Goal: Task Accomplishment & Management: Use online tool/utility

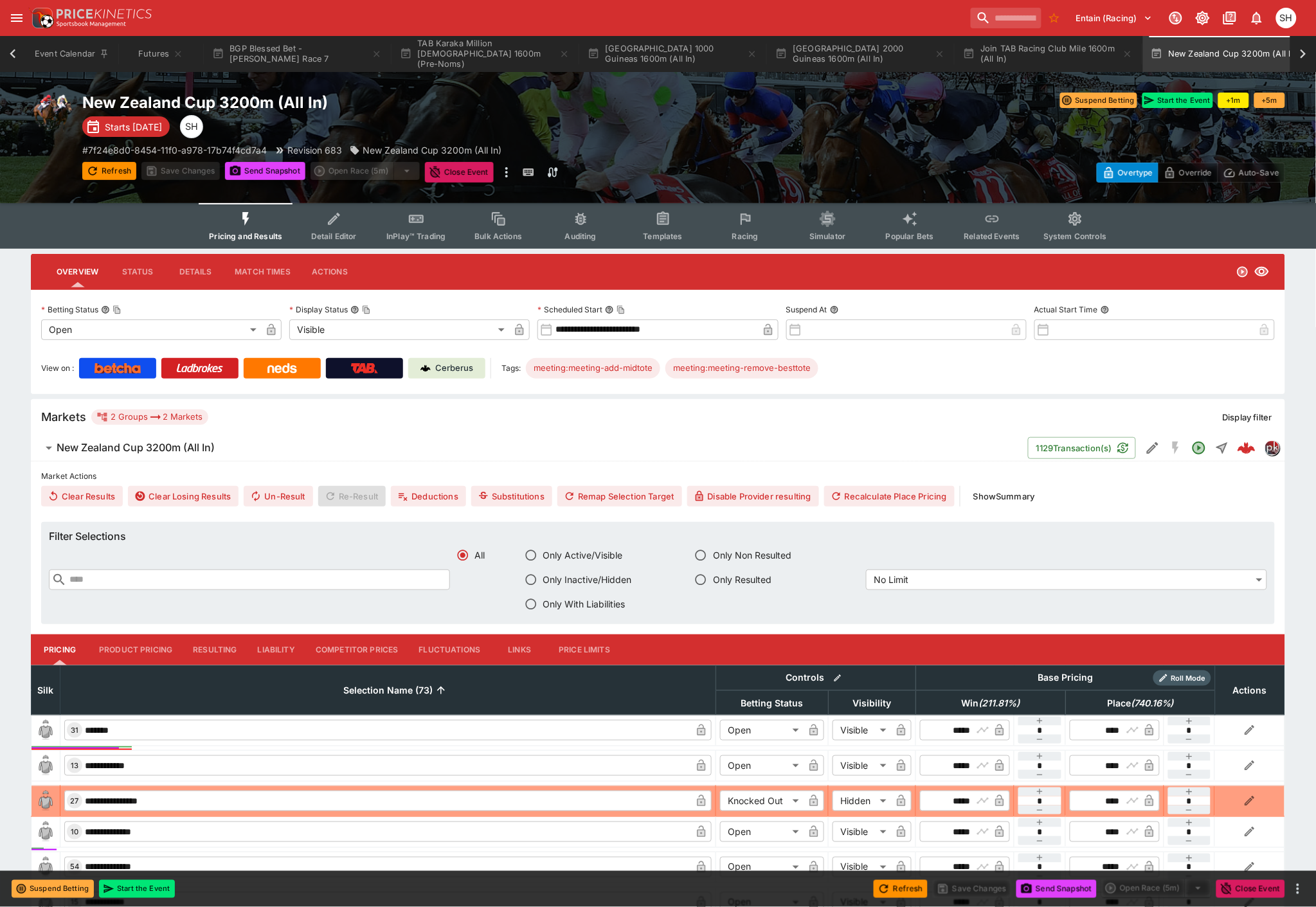
scroll to position [0, 26]
click at [351, 54] on icon "button" at bounding box center [350, 54] width 10 height 10
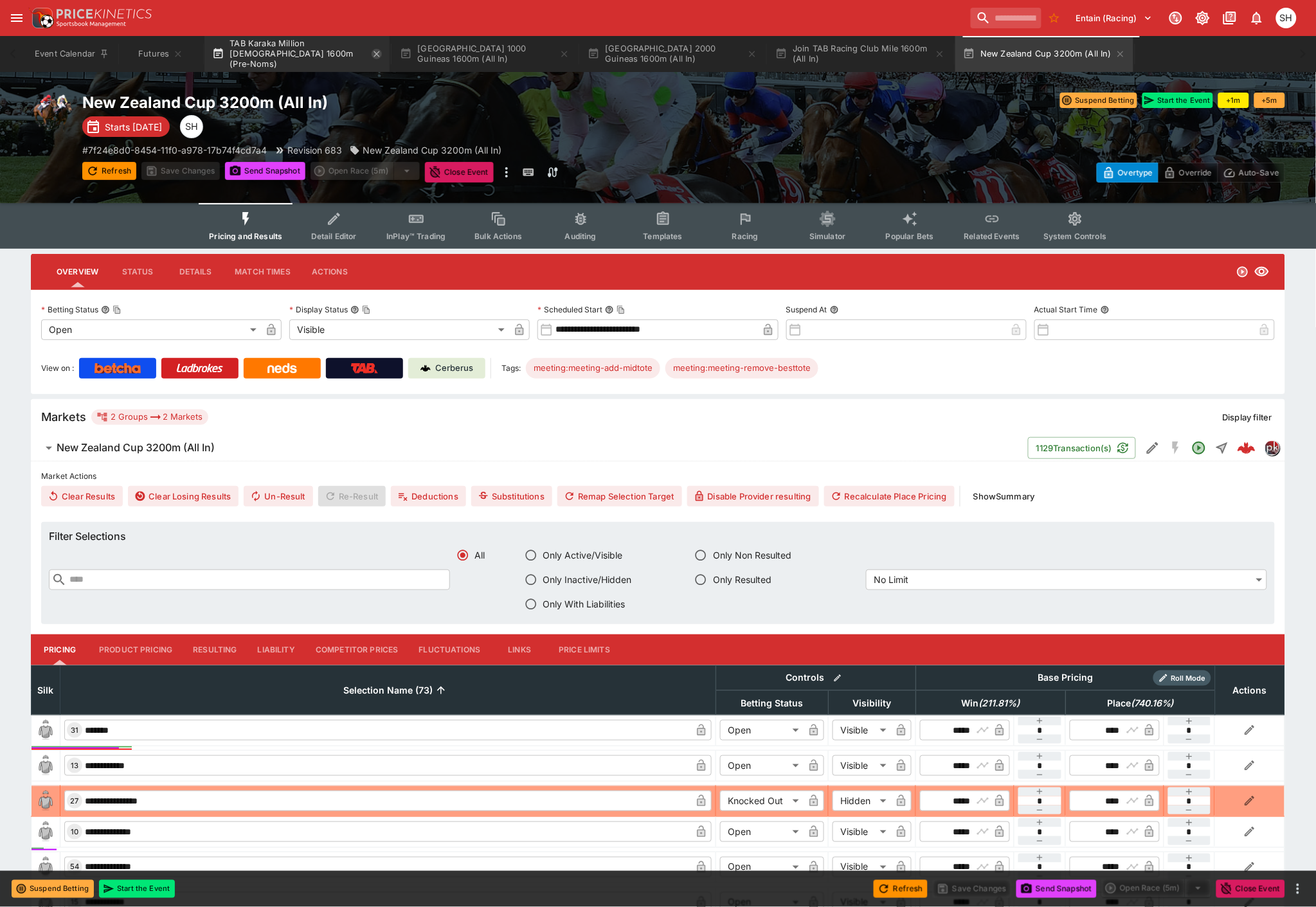
click at [379, 56] on icon "button" at bounding box center [377, 54] width 10 height 10
click at [378, 56] on icon "button" at bounding box center [377, 54] width 10 height 10
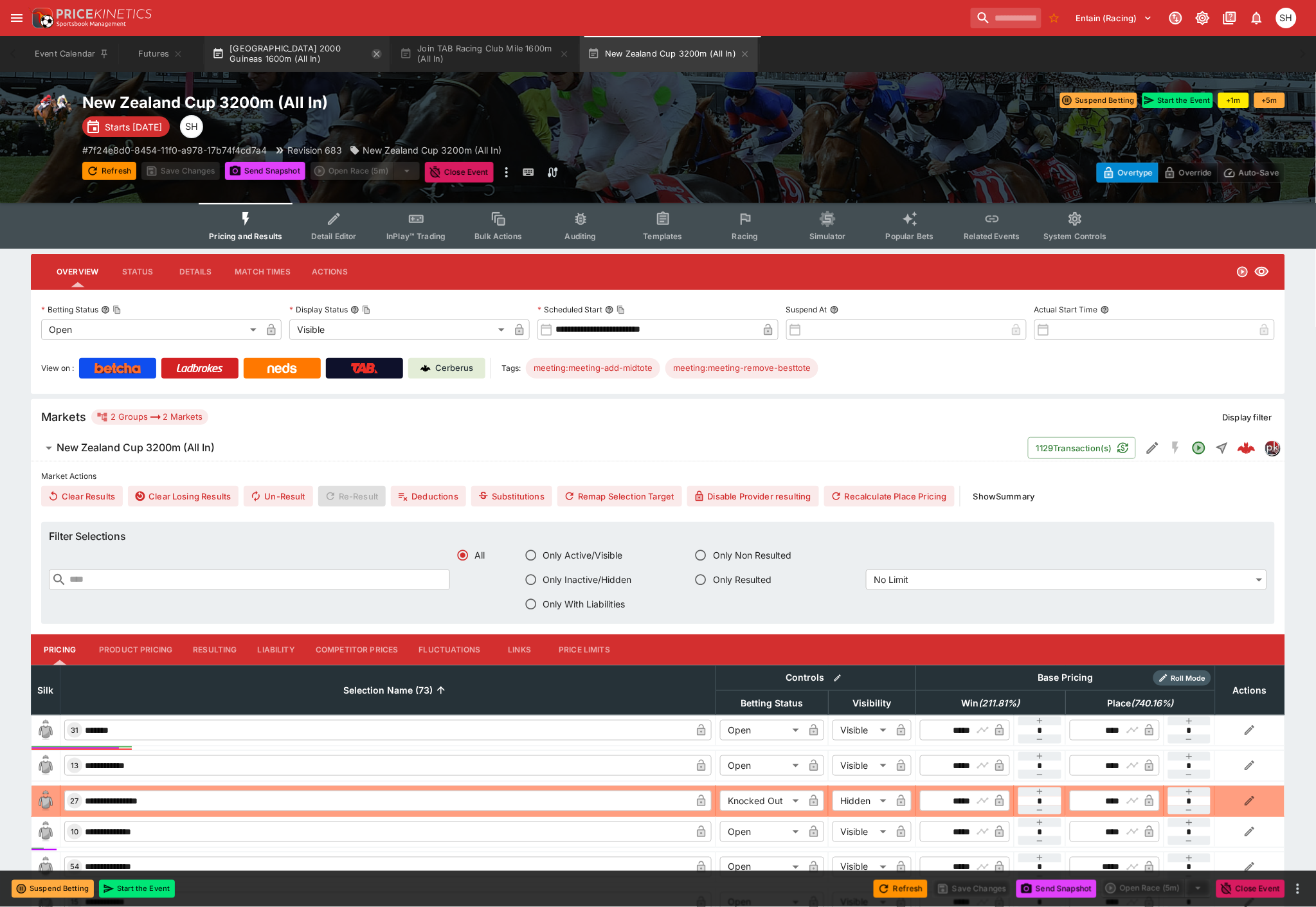
click at [377, 56] on icon "button" at bounding box center [377, 54] width 6 height 6
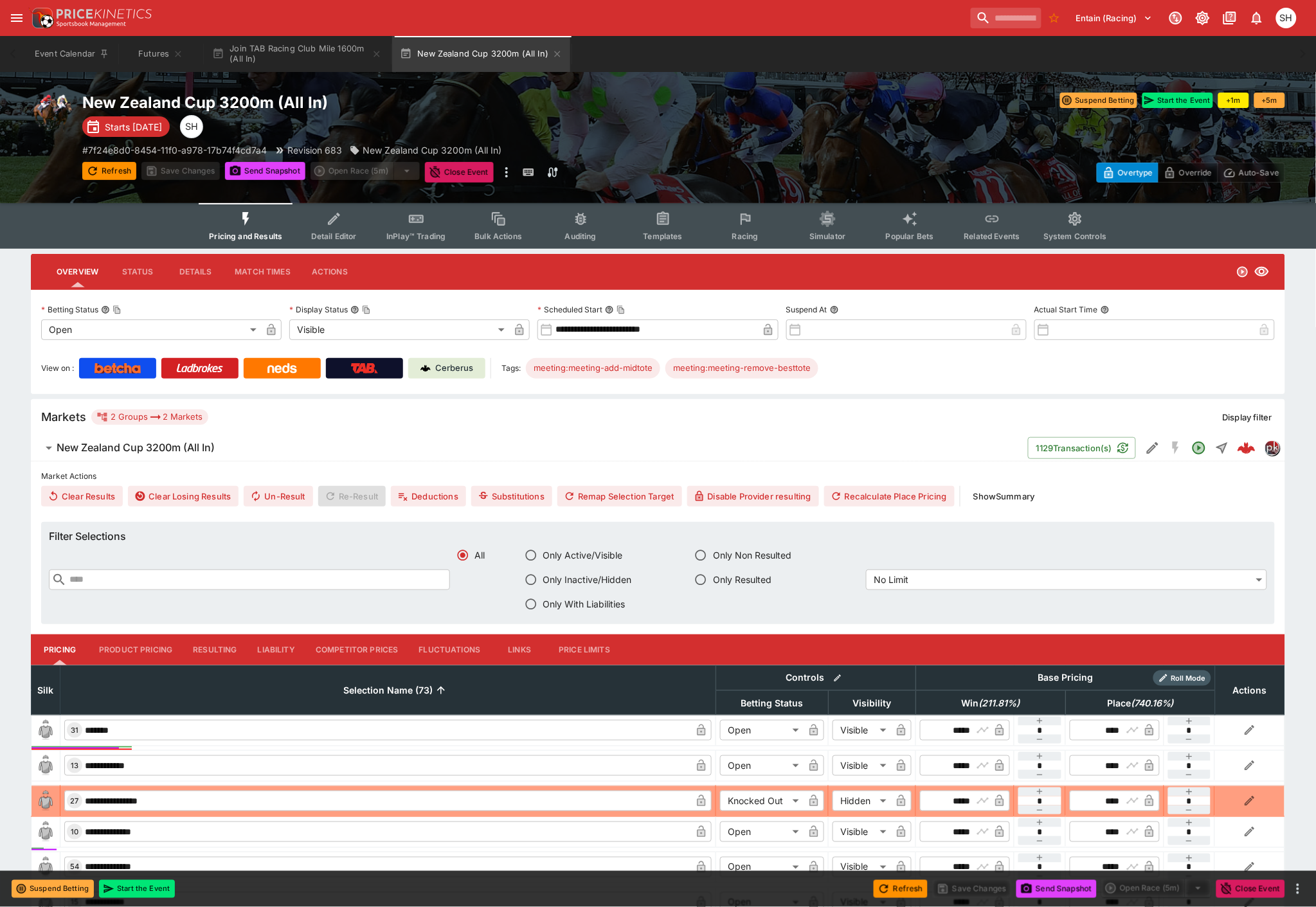
click at [377, 56] on icon "button" at bounding box center [377, 54] width 6 height 6
click at [366, 54] on icon "button" at bounding box center [369, 54] width 10 height 10
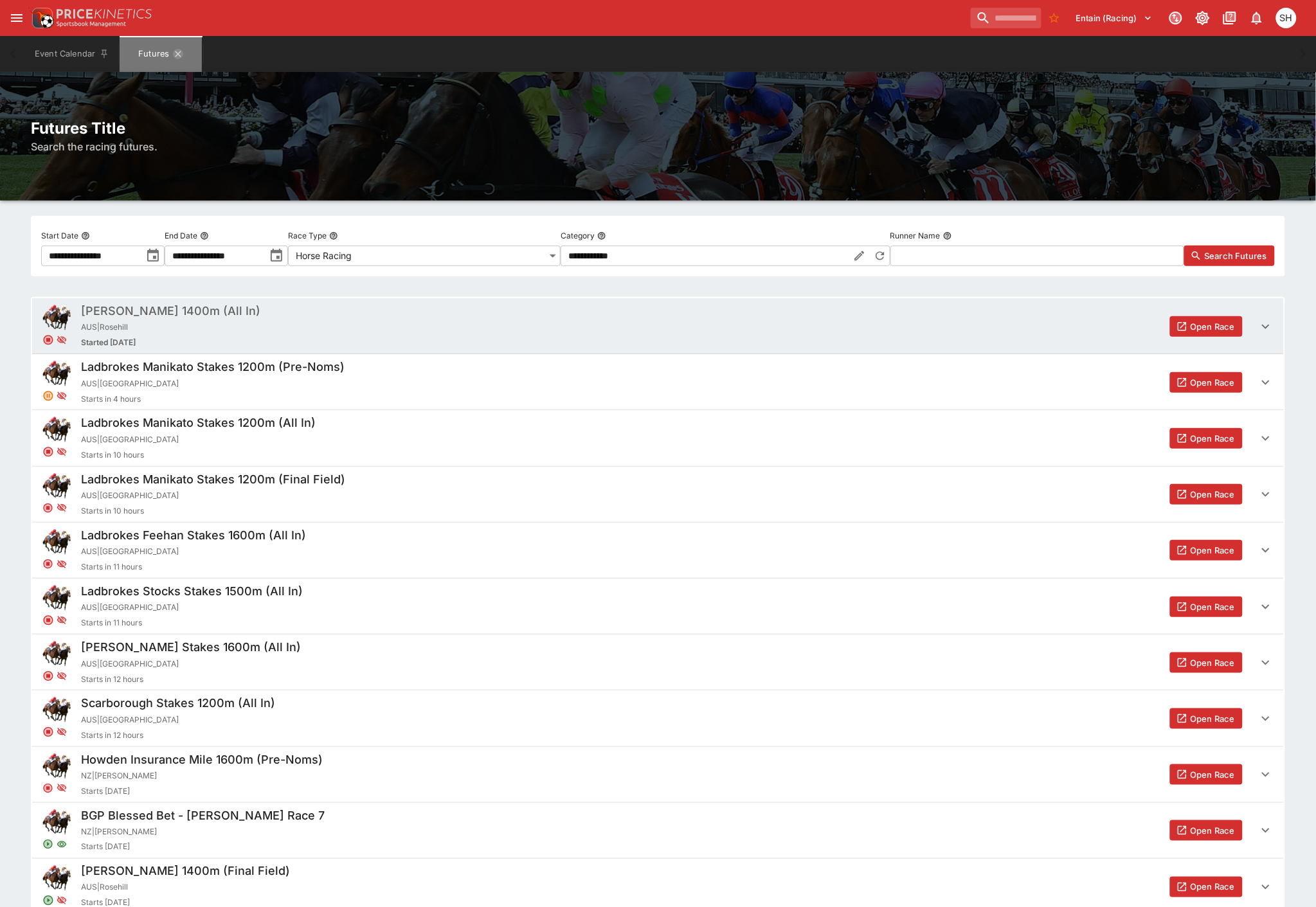
click at [175, 52] on icon "Futures" at bounding box center [178, 54] width 10 height 10
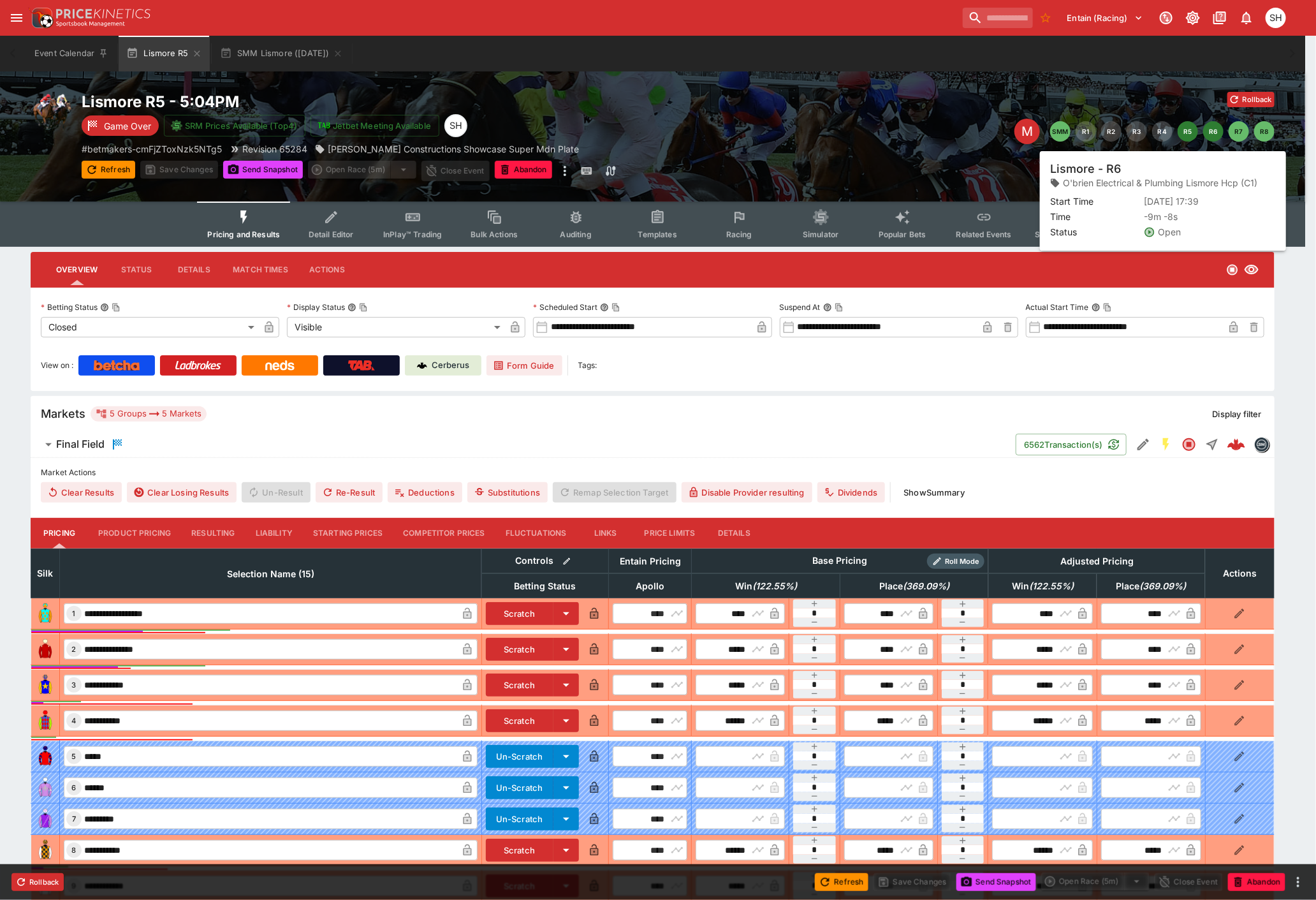
click at [1209, 134] on button "R6" at bounding box center [1213, 131] width 21 height 21
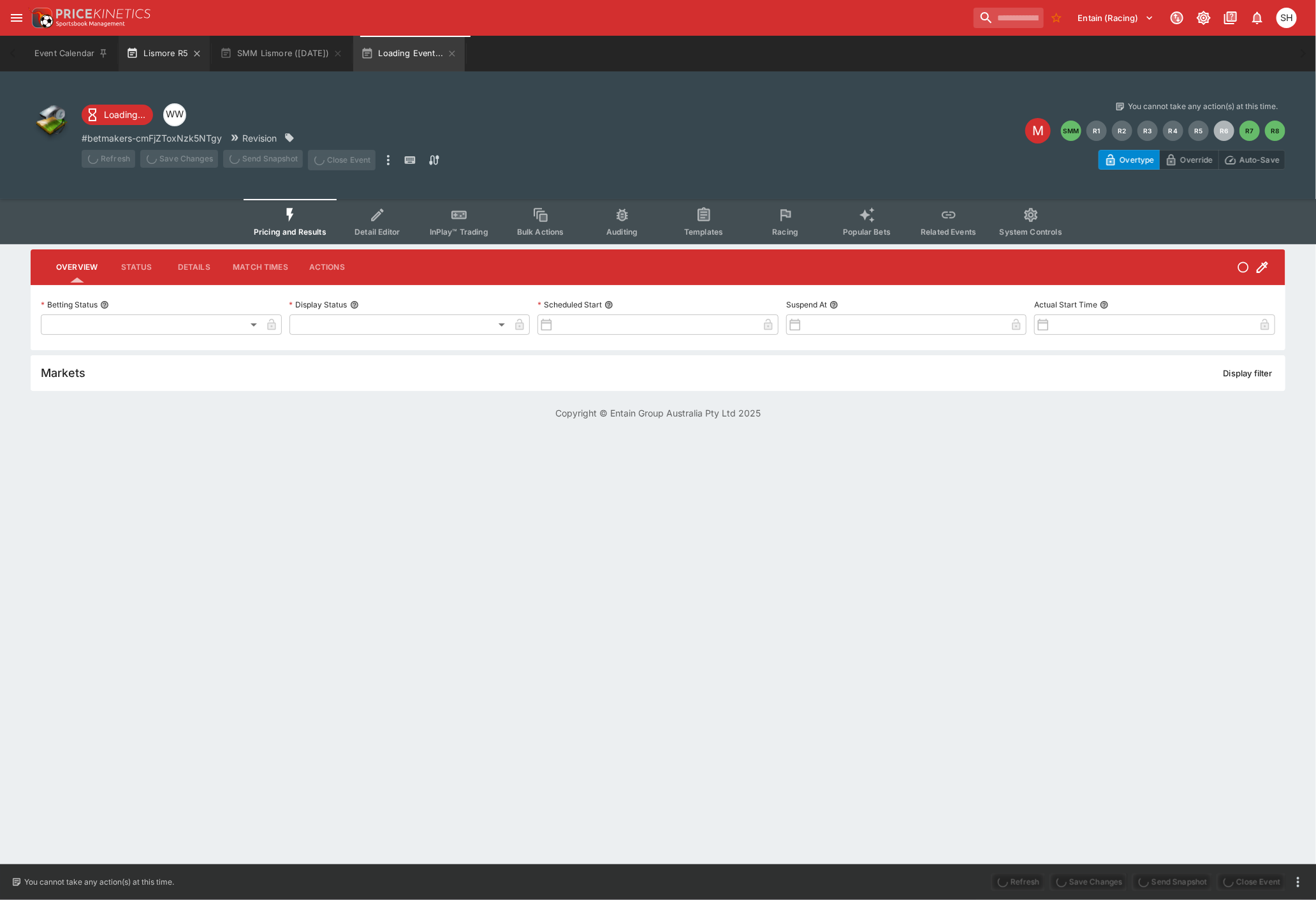
type input "**********"
type input "*******"
type input "**********"
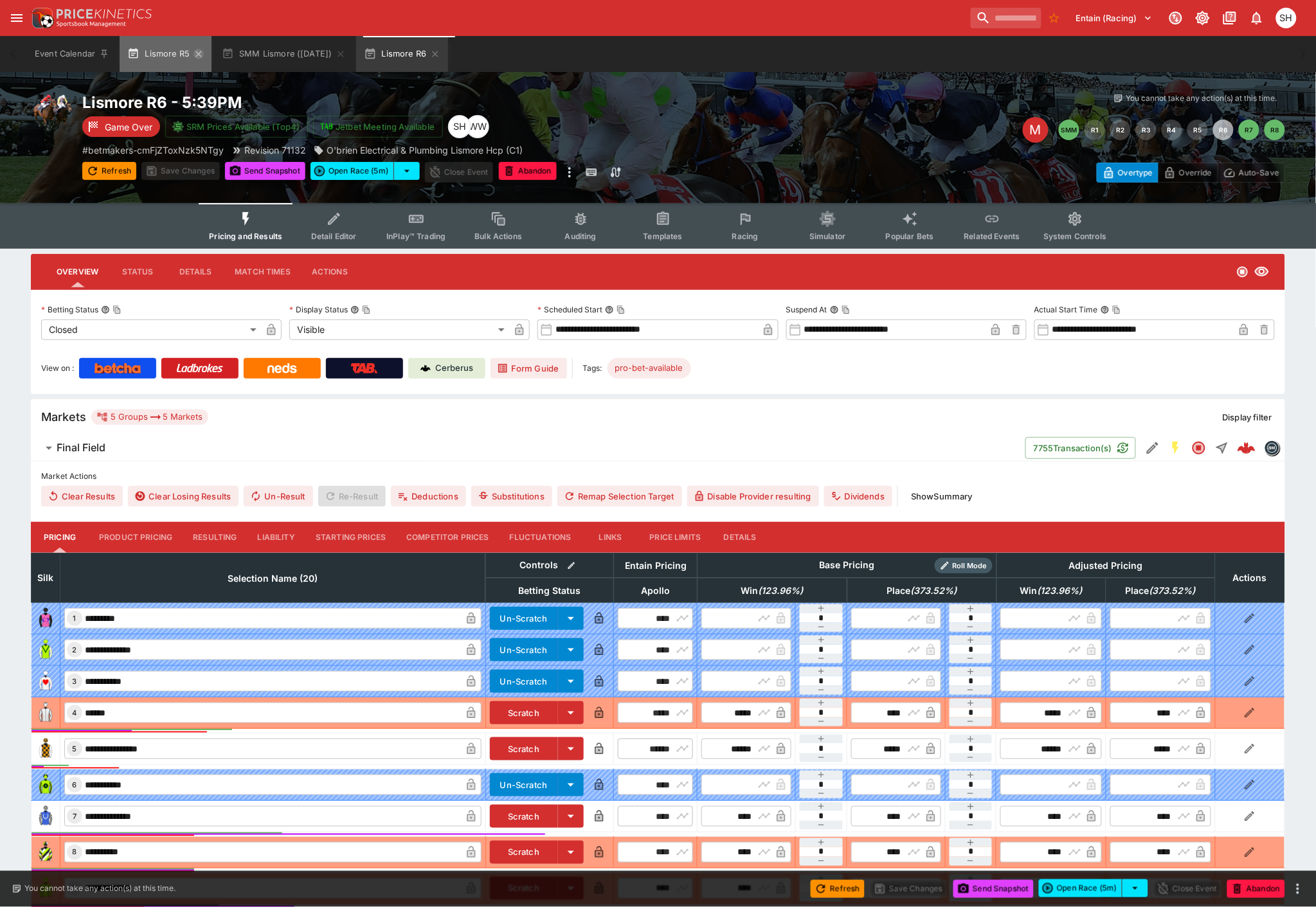
click at [196, 53] on icon "button" at bounding box center [198, 54] width 10 height 10
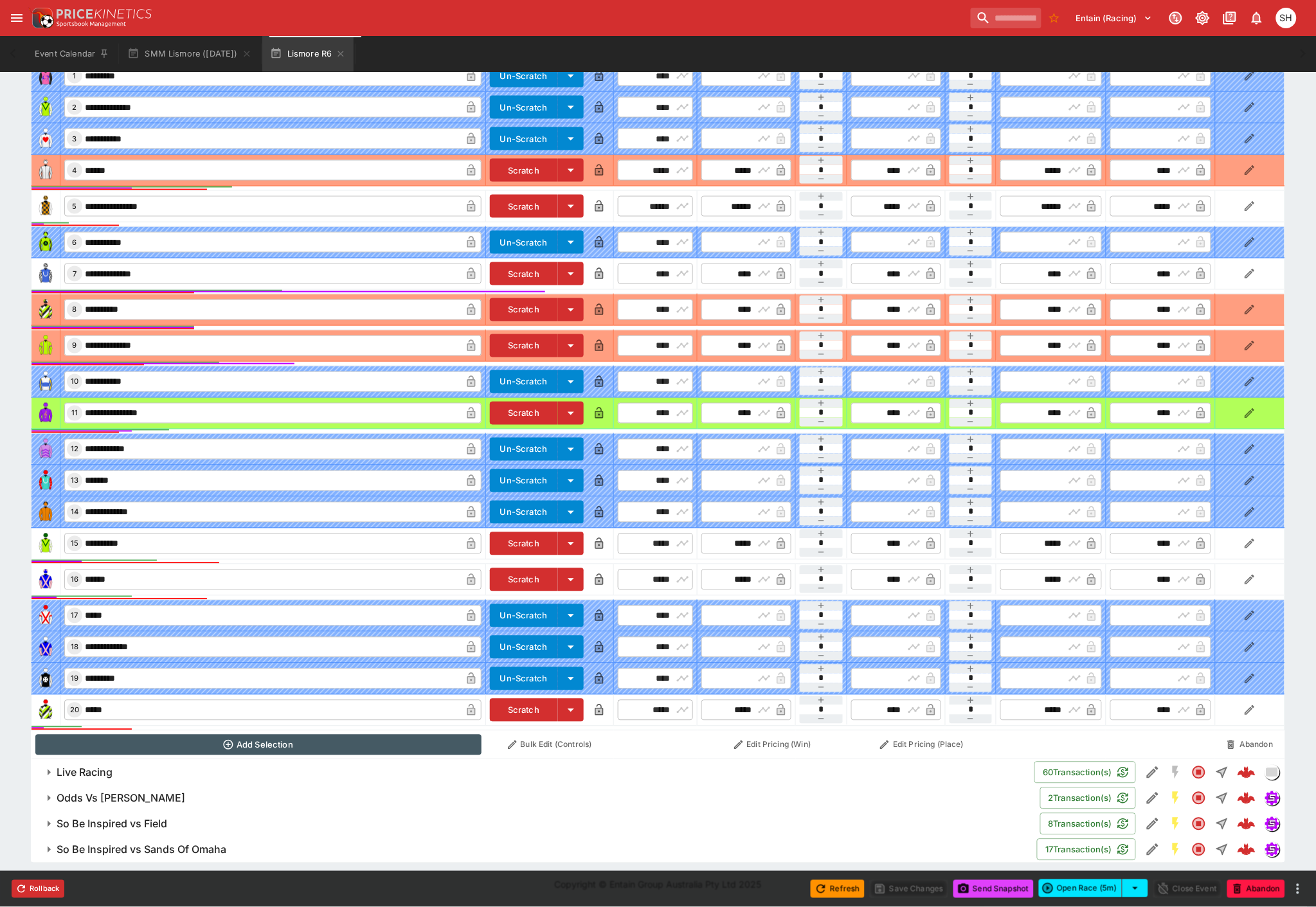
click at [46, 767] on icon "button" at bounding box center [48, 773] width 15 height 15
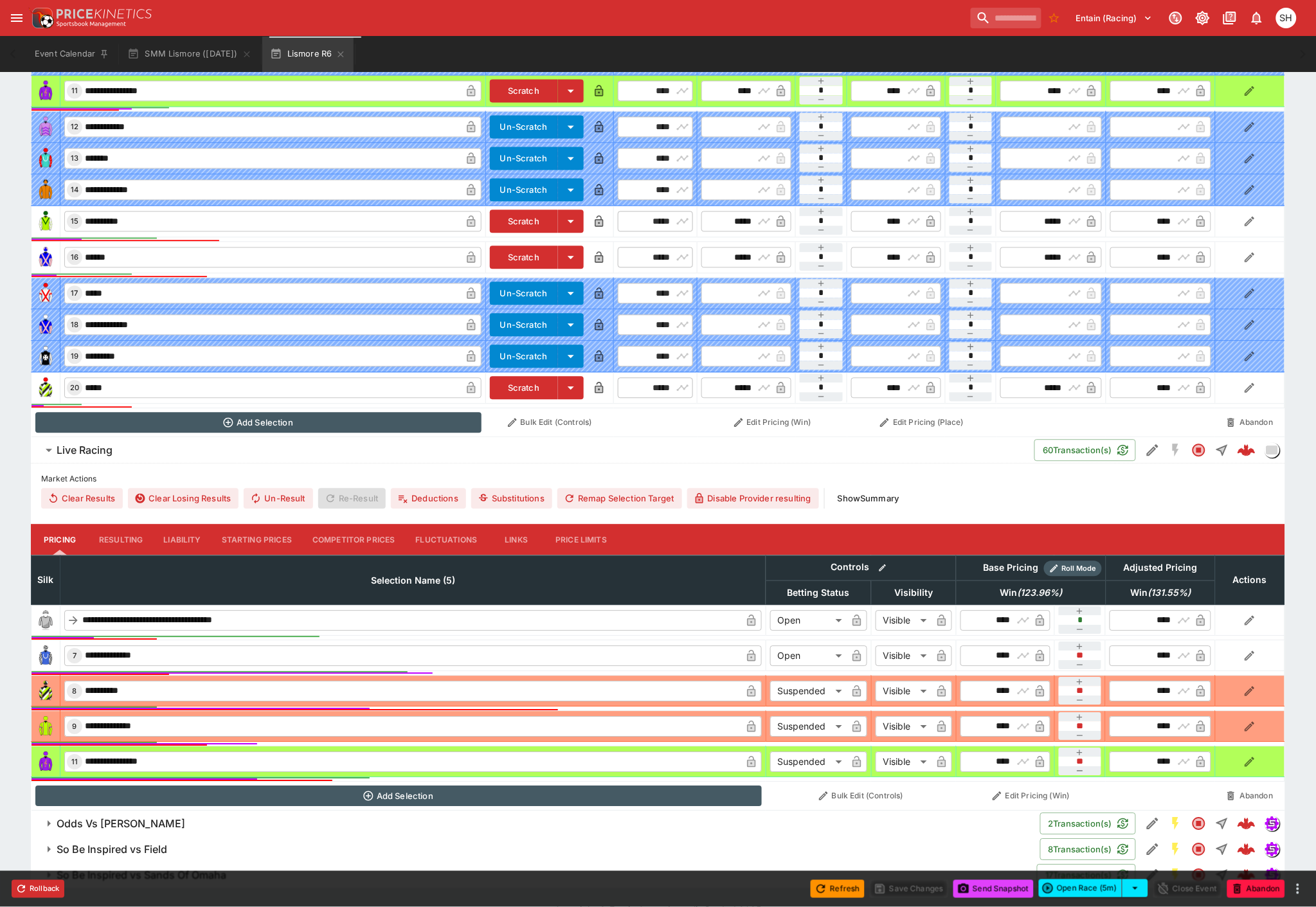
scroll to position [890, 0]
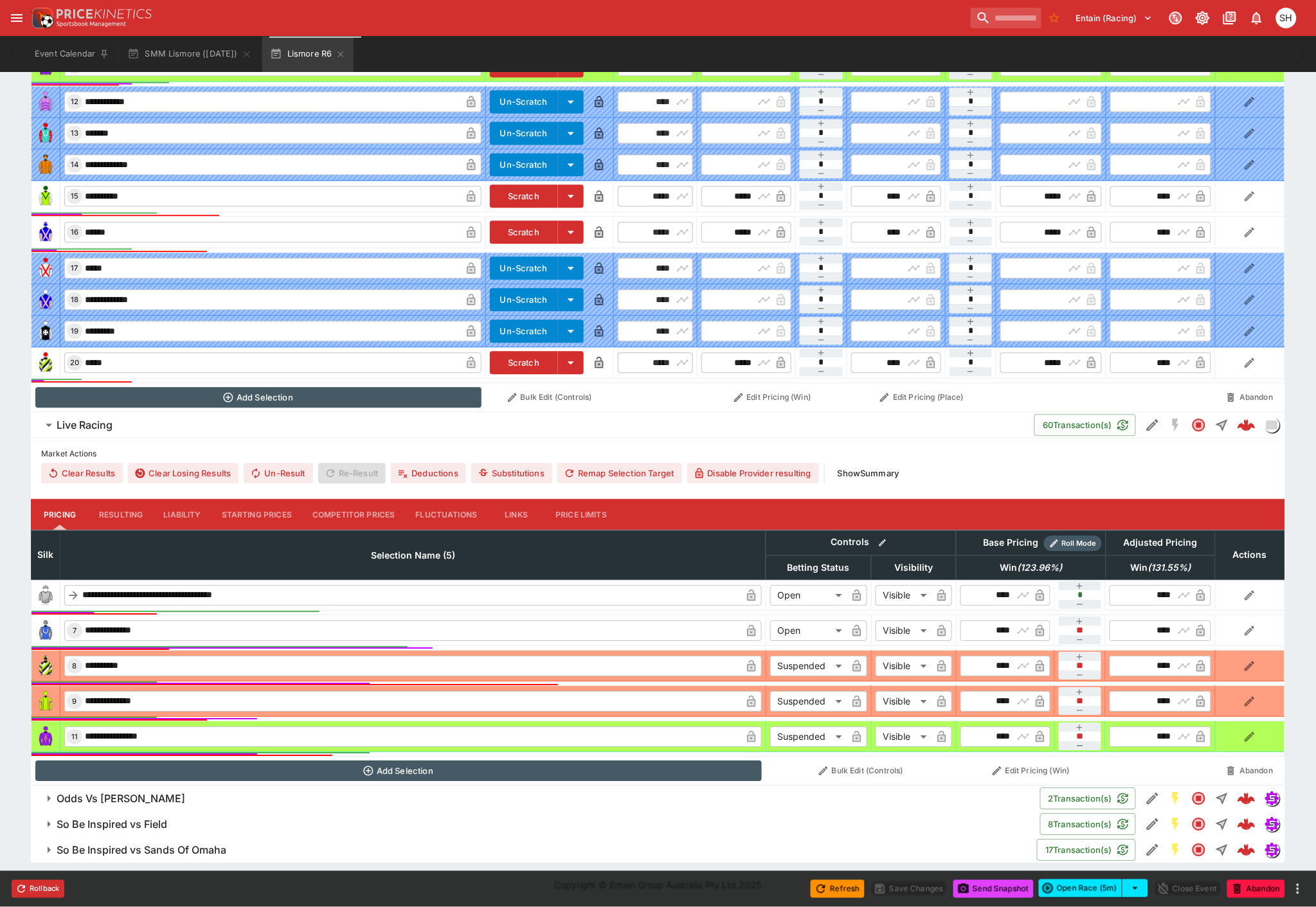
click at [157, 520] on button "Liability" at bounding box center [182, 514] width 58 height 31
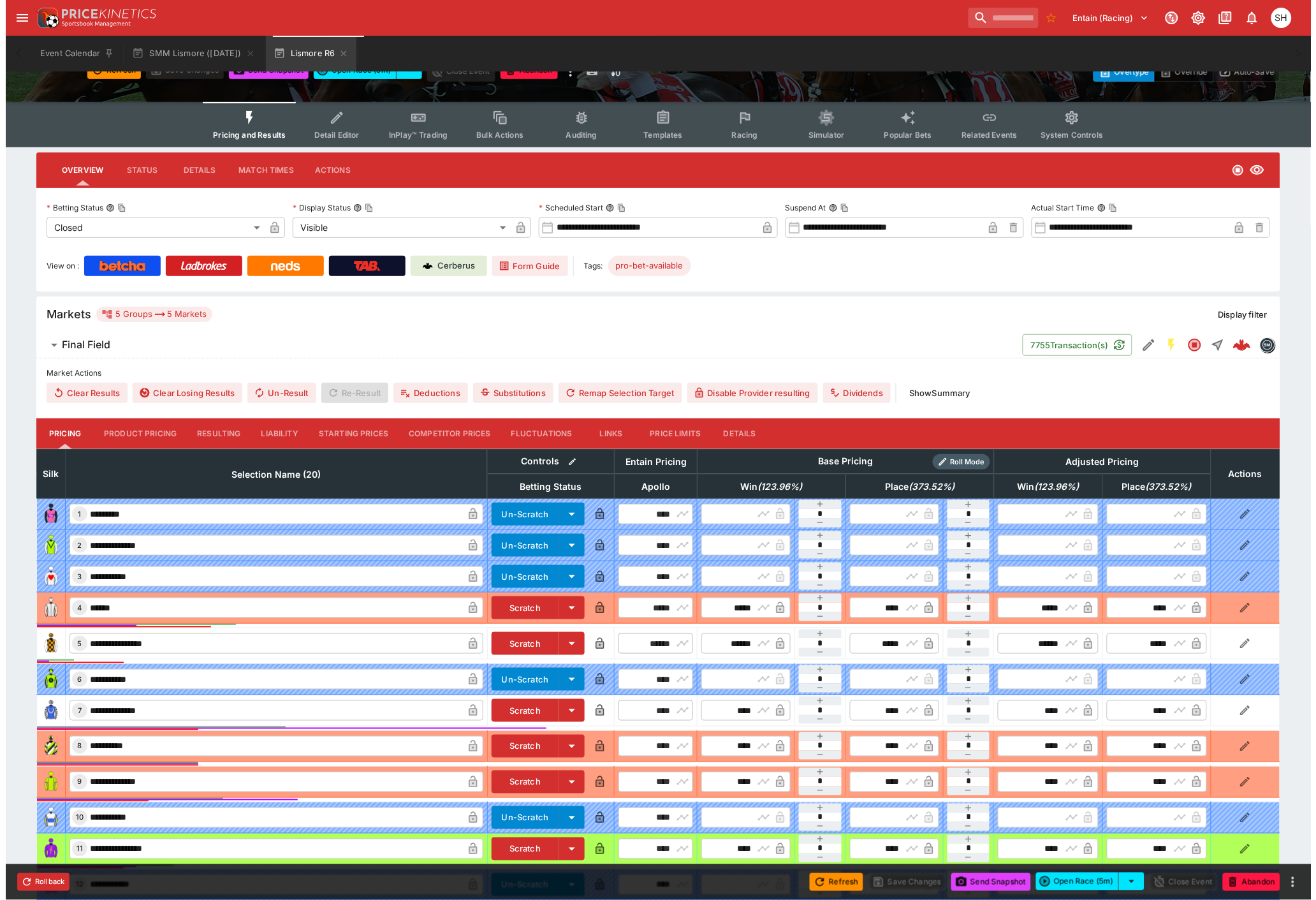
scroll to position [0, 0]
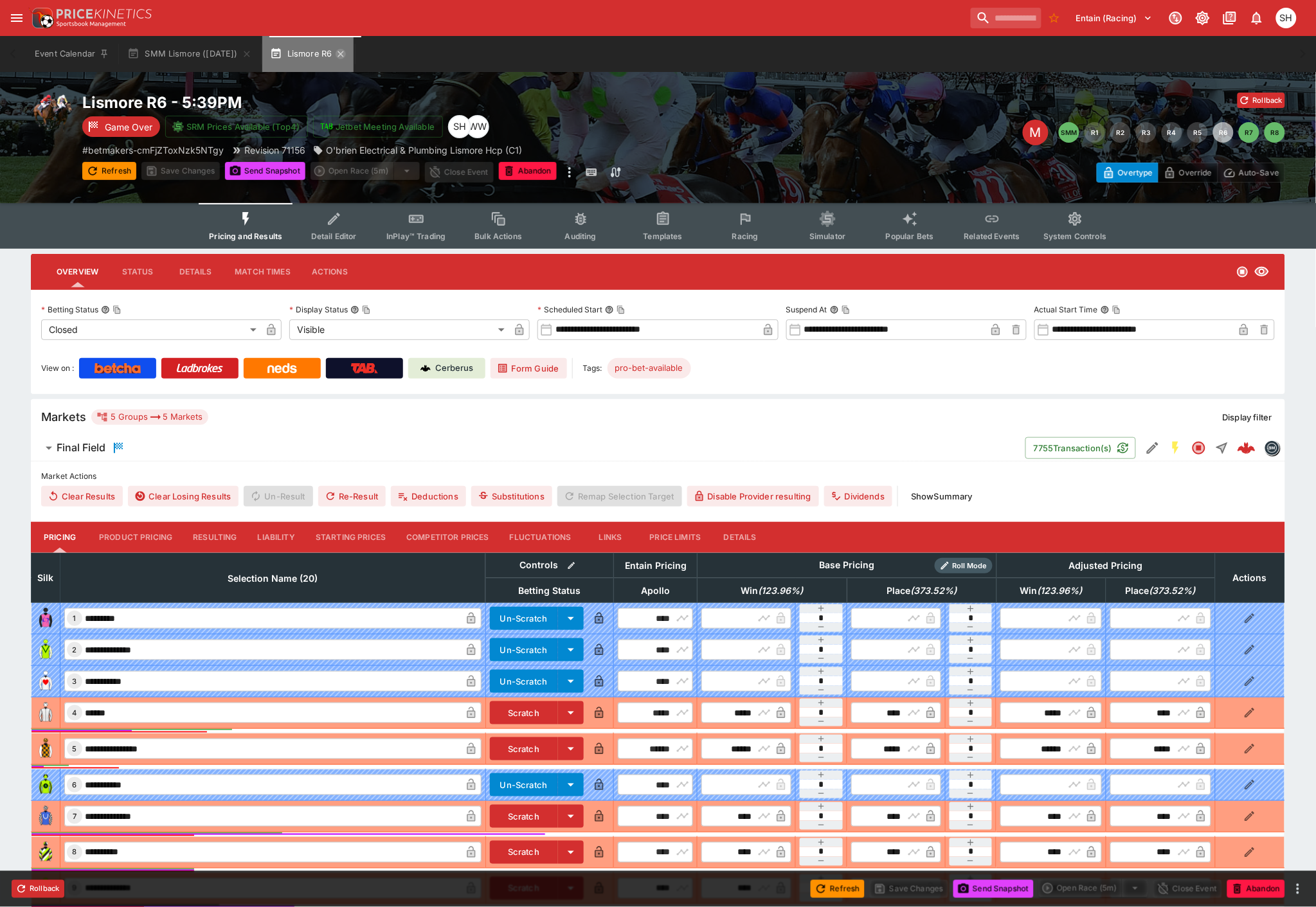
click at [345, 53] on icon "button" at bounding box center [340, 54] width 10 height 10
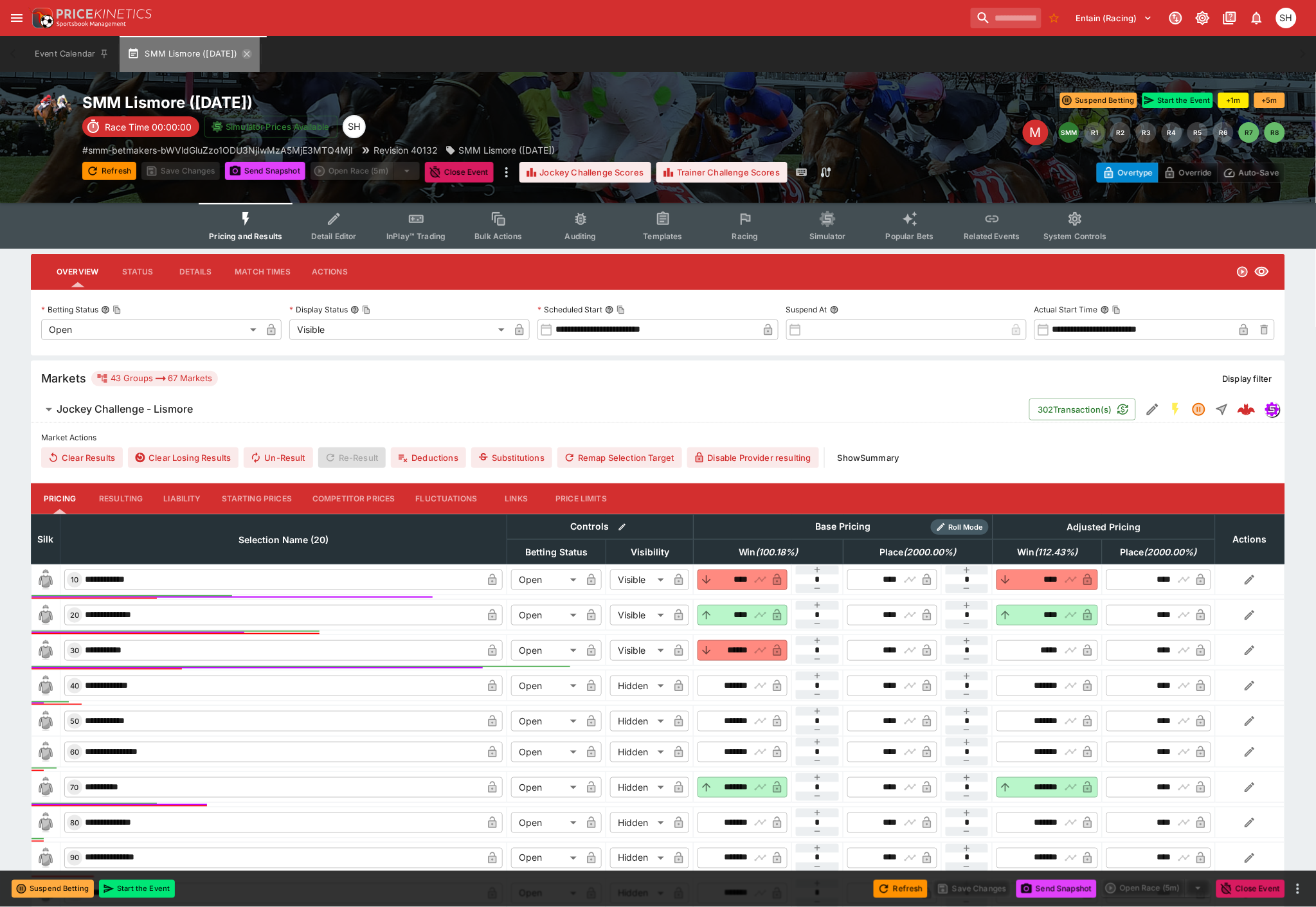
click at [249, 52] on icon "button" at bounding box center [246, 54] width 6 height 6
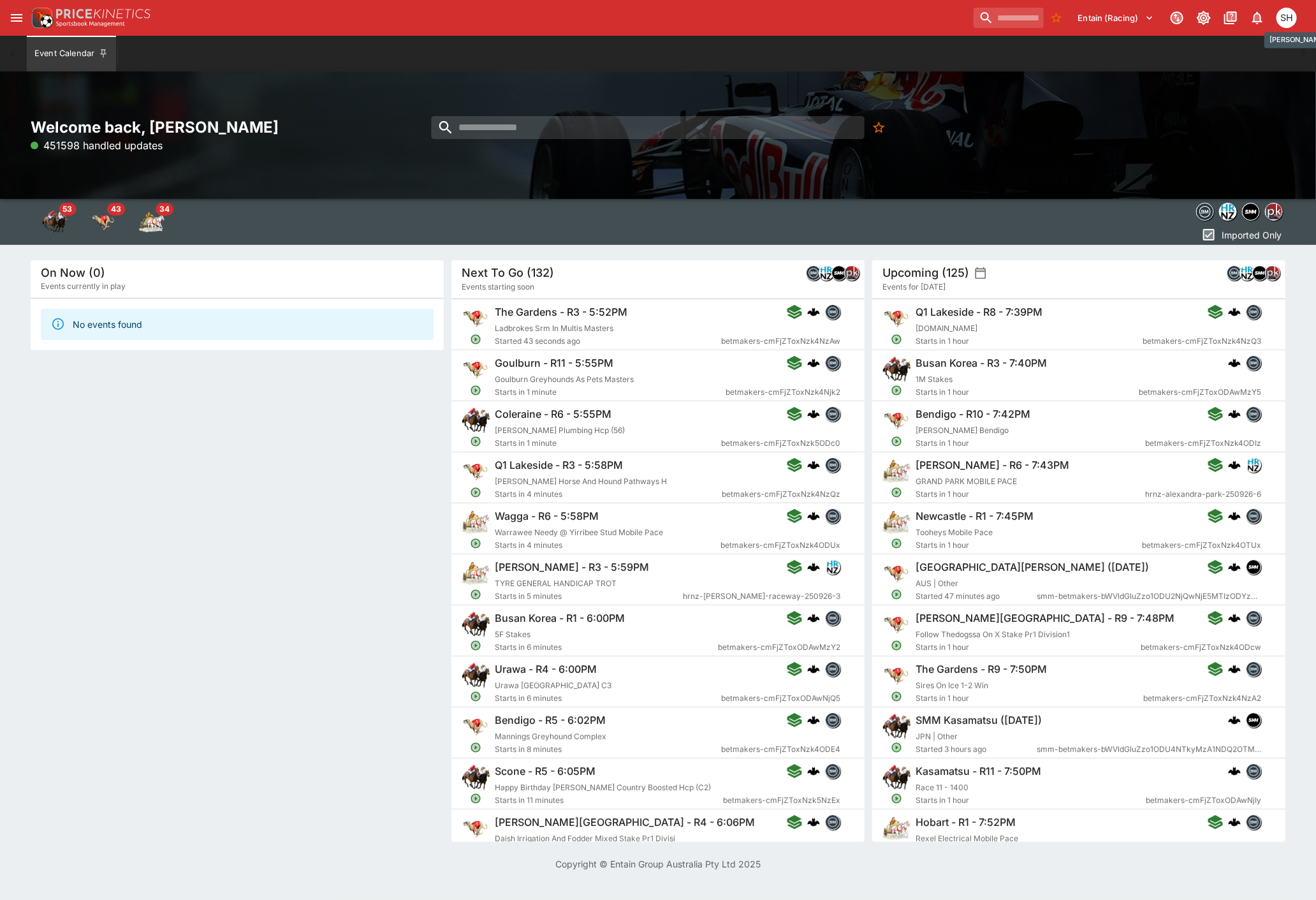
click at [1283, 21] on div "SH" at bounding box center [1287, 17] width 21 height 21
click at [1253, 73] on li "Logout" at bounding box center [1270, 67] width 71 height 21
